Goal: Transaction & Acquisition: Obtain resource

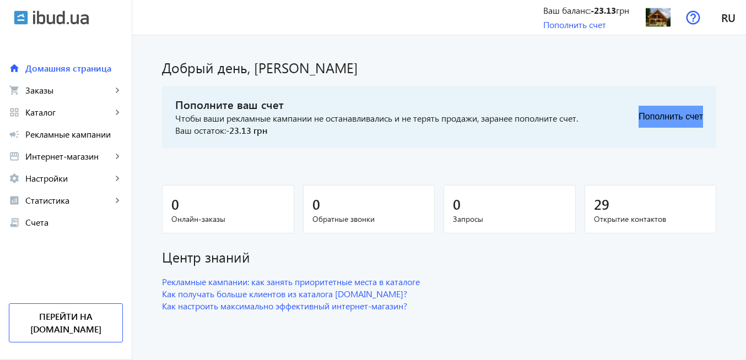
click at [654, 117] on button "Пополнить счет" at bounding box center [670, 117] width 64 height 22
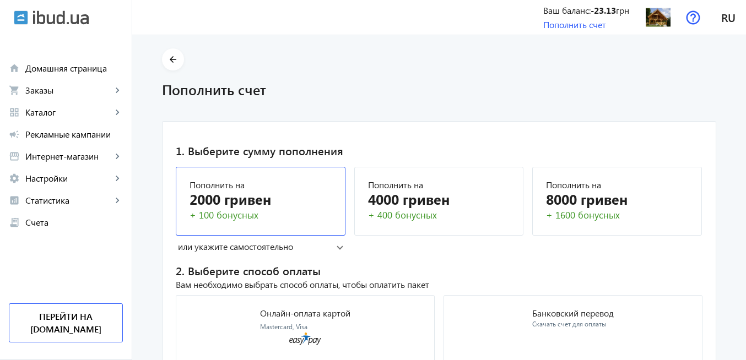
click at [250, 195] on div "2000 гривен" at bounding box center [260, 198] width 142 height 19
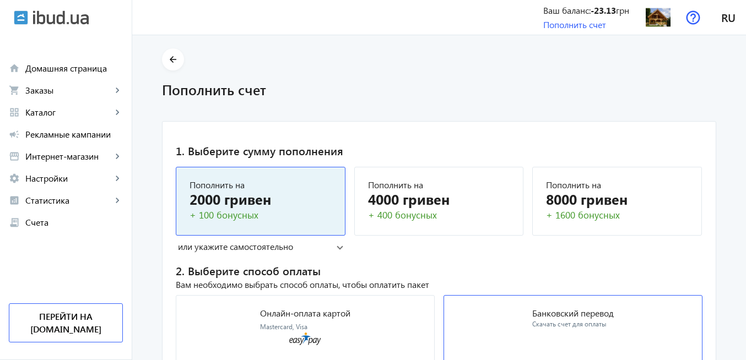
click at [557, 314] on p "Банковский перевод" at bounding box center [572, 313] width 81 height 9
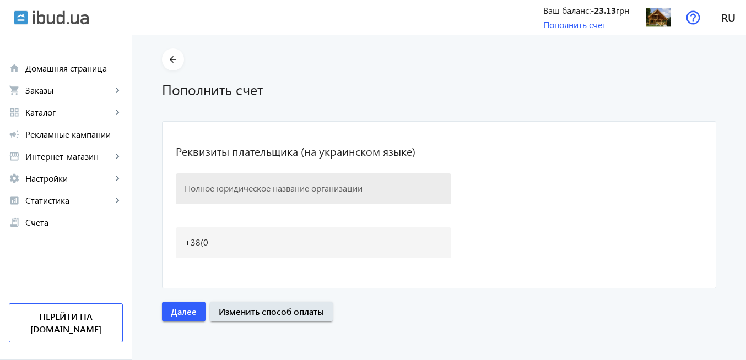
click at [317, 191] on input at bounding box center [313, 188] width 258 height 12
paste input "ДАРЕН БУДКОМФОРТ"
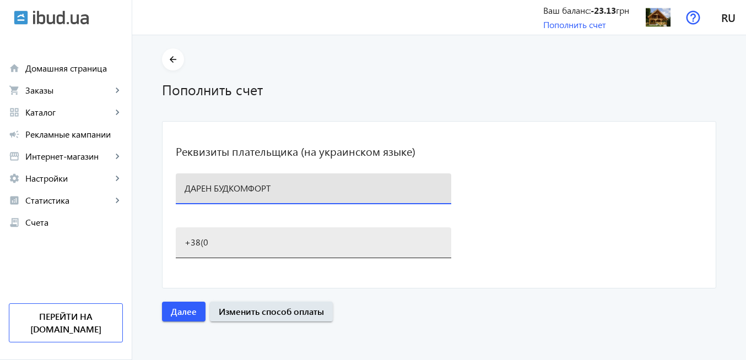
type input "ДАРЕН БУДКОМФОРТ"
click at [240, 242] on input "+38(0" at bounding box center [313, 242] width 258 height 12
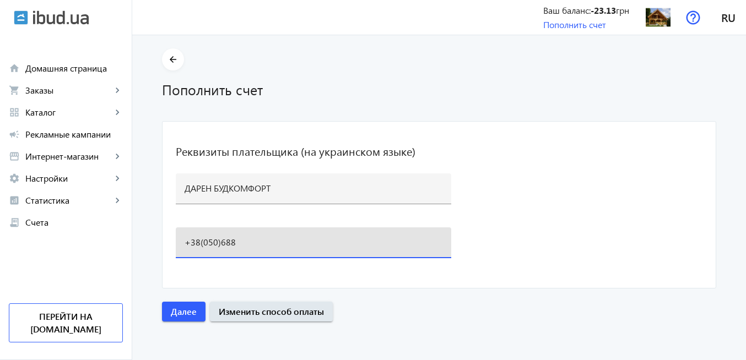
type input "[PHONE_NUMBER]"
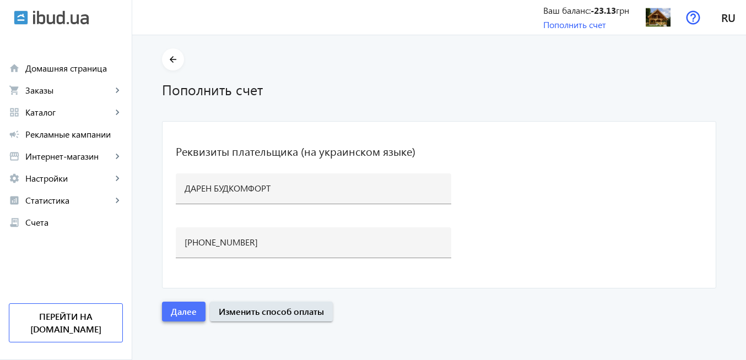
click at [179, 315] on span "Далее" at bounding box center [184, 312] width 26 height 12
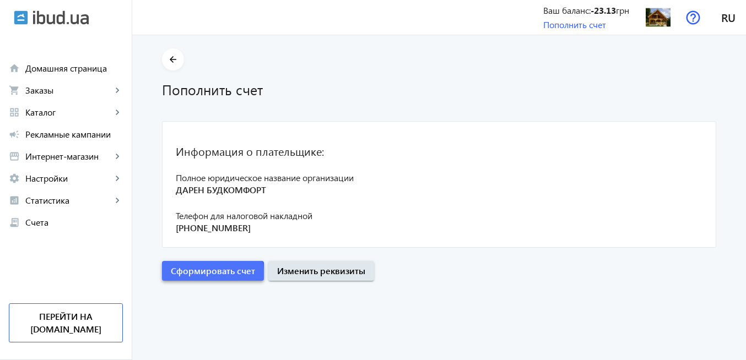
click at [205, 276] on span "Сформировать счет" at bounding box center [213, 271] width 84 height 12
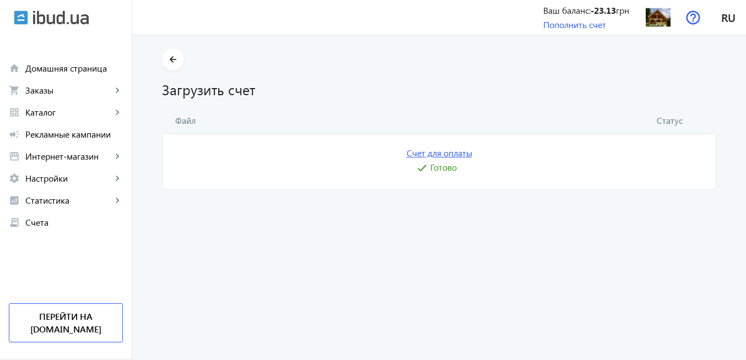
click at [451, 155] on link "Счет для оплаты" at bounding box center [439, 153] width 66 height 12
click at [653, 22] on img at bounding box center [657, 17] width 25 height 25
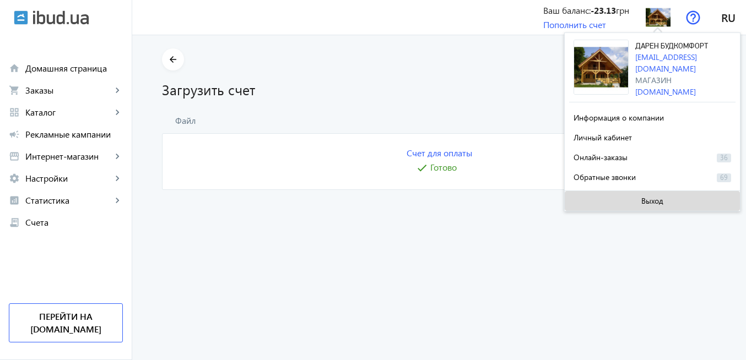
click at [617, 200] on span at bounding box center [651, 201] width 175 height 26
